Goal: Find specific page/section: Find specific page/section

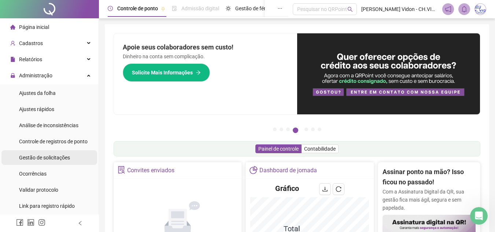
click at [59, 153] on div "Gestão de solicitações" at bounding box center [44, 157] width 51 height 15
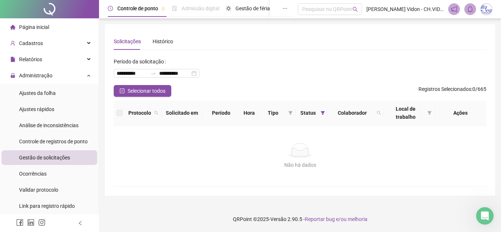
click at [52, 12] on div at bounding box center [49, 9] width 99 height 18
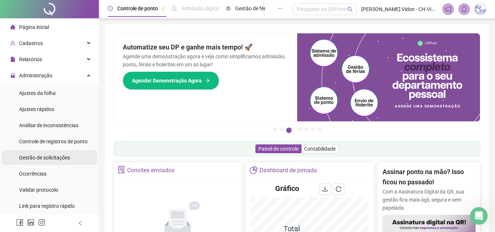
click at [48, 159] on span "Gestão de solicitações" at bounding box center [44, 158] width 51 height 6
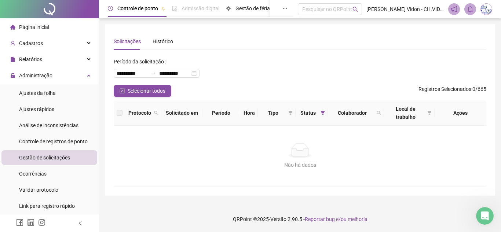
click at [52, 15] on div at bounding box center [49, 9] width 99 height 18
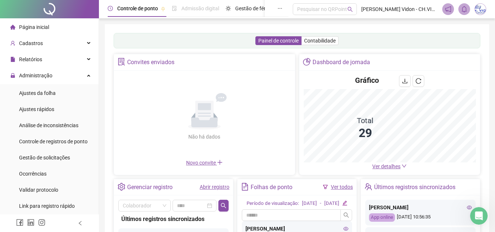
click at [64, 77] on div "Administração" at bounding box center [49, 75] width 96 height 15
click at [49, 10] on div at bounding box center [49, 9] width 99 height 18
